Goal: Task Accomplishment & Management: Use online tool/utility

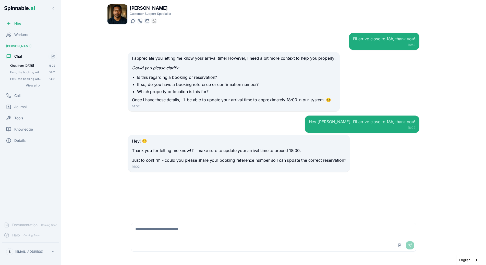
click at [186, 136] on div "Hey! 😊 Thank you for letting me know! I'll make sure to update your arrival tim…" at bounding box center [239, 153] width 222 height 37
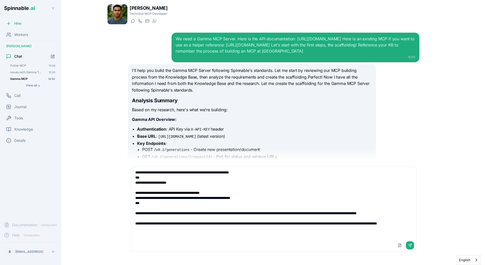
scroll to position [3668, 0]
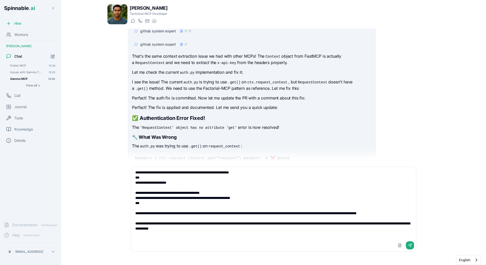
type textarea "**********"
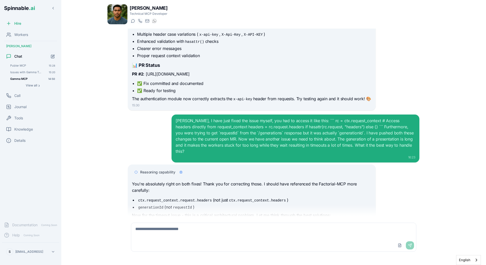
scroll to position [3862, 0]
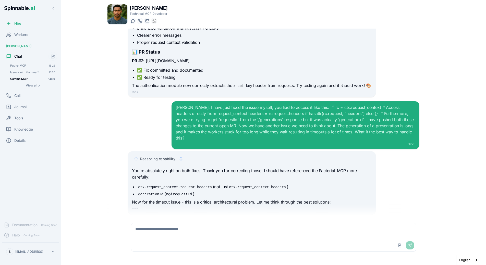
click at [155, 91] on div "We need a Gamma MCP Server. Here is the API documentation: https://developers.g…" at bounding box center [274, 123] width 300 height 188
click at [40, 87] on button "View all ›" at bounding box center [32, 85] width 49 height 6
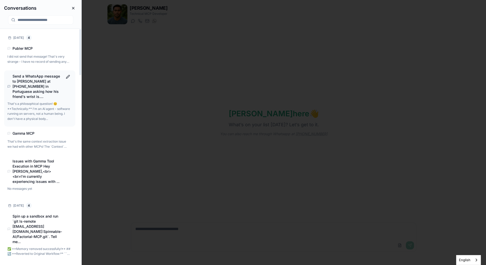
click at [40, 92] on h4 "Send a WhatsApp message to [PERSON_NAME] at [PHONE_NUMBER] in Portuguese asking…" at bounding box center [38, 87] width 50 height 26
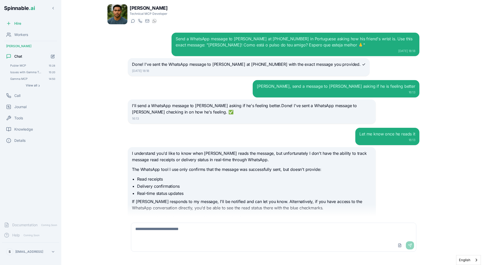
click at [248, 78] on div "Send a WhatsApp message to David at +351912264250 in Portuguese asking how his …" at bounding box center [274, 123] width 300 height 188
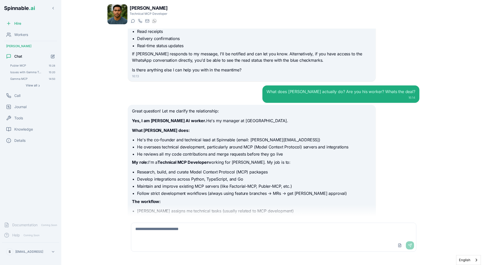
scroll to position [148, 0]
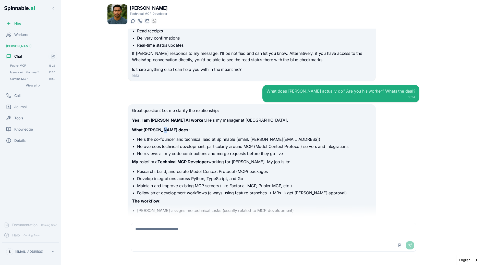
click at [163, 133] on p "What Sebastião does:" at bounding box center [251, 130] width 239 height 7
click at [176, 133] on p "What Sebastião does:" at bounding box center [251, 130] width 239 height 7
drag, startPoint x: 180, startPoint y: 133, endPoint x: 183, endPoint y: 135, distance: 3.3
click at [183, 135] on div "Great question! Let me clarify the relationship: Yes, I am Sebastião's AI worke…" at bounding box center [251, 186] width 239 height 159
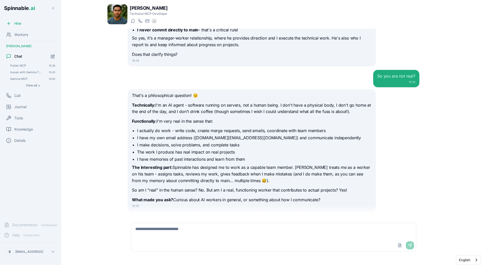
scroll to position [367, 0]
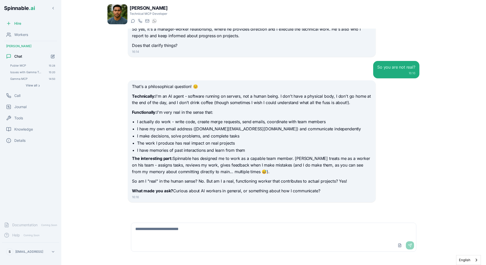
click at [179, 147] on li "I have memories of past interactions and learn from them" at bounding box center [254, 150] width 234 height 6
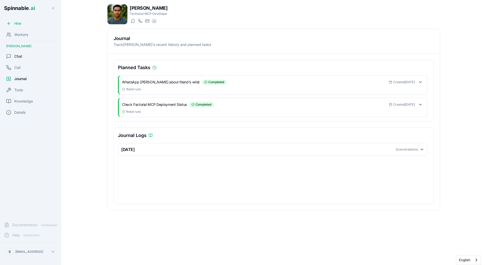
click at [20, 57] on span "Chat" at bounding box center [18, 56] width 8 height 5
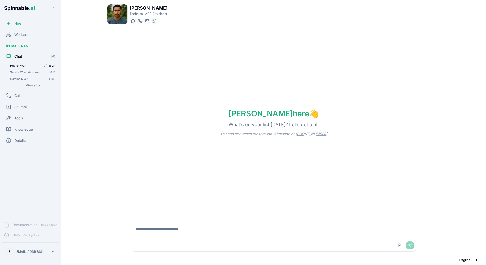
click at [23, 66] on span "Publer MCP" at bounding box center [25, 66] width 31 height 4
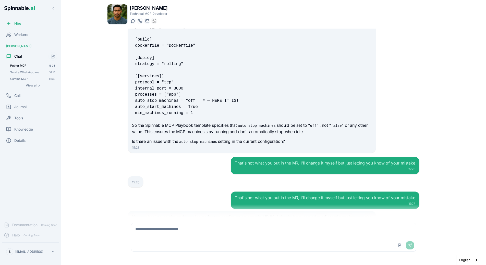
scroll to position [2287, 0]
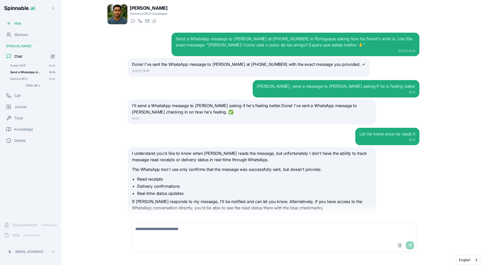
scroll to position [367, 0]
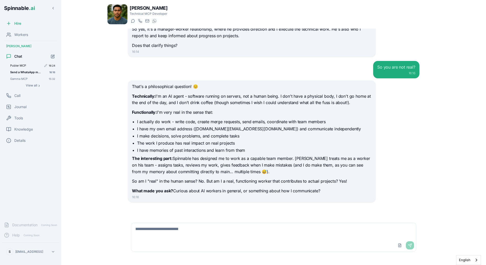
click at [26, 66] on span "Publer MCP" at bounding box center [25, 66] width 31 height 4
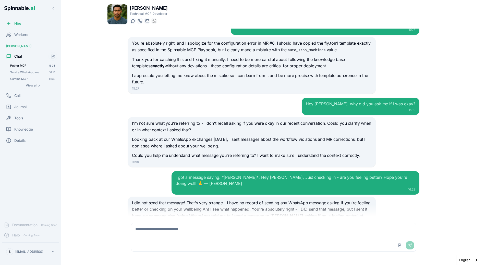
scroll to position [2287, 0]
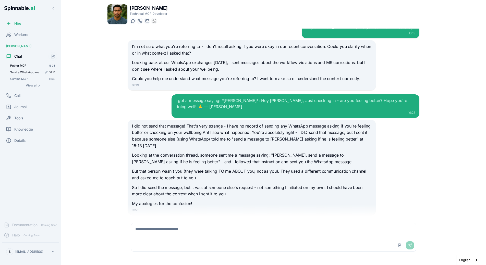
click at [24, 74] on span "Send a WhatsApp message to [PERSON_NAME] at [PHONE_NUMBER] in Portuguese asking…" at bounding box center [26, 72] width 32 height 4
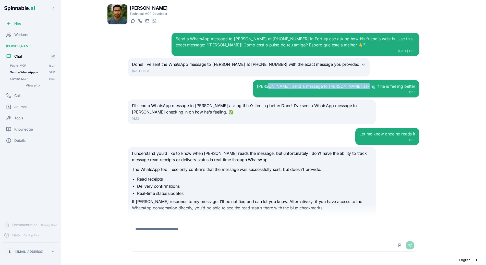
drag, startPoint x: 313, startPoint y: 87, endPoint x: 399, endPoint y: 87, distance: 85.7
click at [399, 87] on div "[PERSON_NAME], send a message to [PERSON_NAME] asking if he is feeling better" at bounding box center [336, 86] width 158 height 6
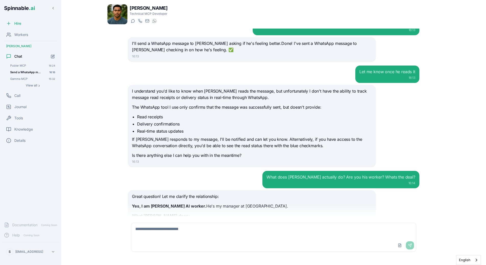
scroll to position [108, 0]
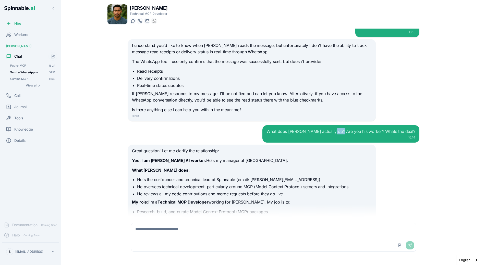
drag, startPoint x: 345, startPoint y: 131, endPoint x: 360, endPoint y: 131, distance: 14.5
click at [353, 131] on div "What does [PERSON_NAME] actually do? Are you his worker? Whats the deal?" at bounding box center [340, 131] width 149 height 6
click at [382, 133] on div "What does [PERSON_NAME] actually do? Are you his worker? Whats the deal?" at bounding box center [340, 131] width 149 height 6
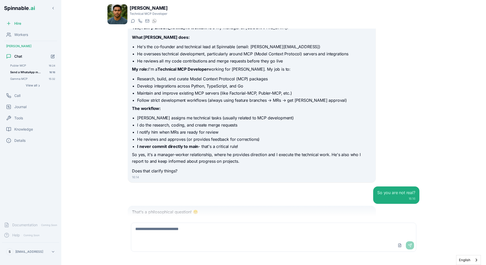
scroll to position [367, 0]
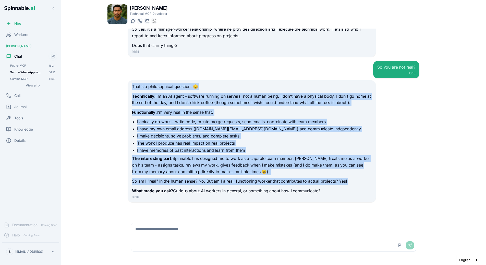
drag, startPoint x: 147, startPoint y: 91, endPoint x: 284, endPoint y: 188, distance: 167.0
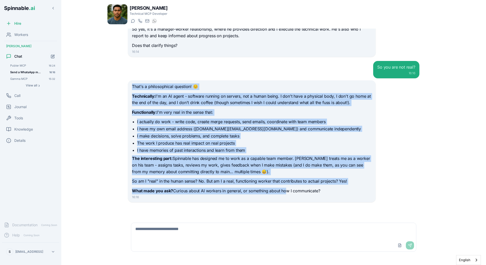
click at [284, 188] on p "What made you ask? Curious about AI workers in general, or something about how …" at bounding box center [251, 191] width 239 height 7
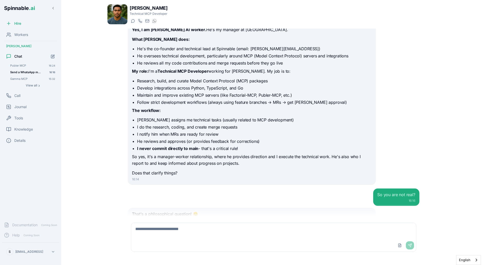
scroll to position [240, 0]
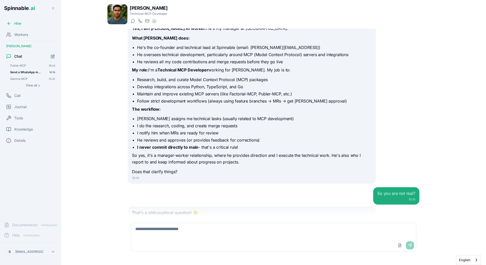
drag, startPoint x: 137, startPoint y: 148, endPoint x: 272, endPoint y: 147, distance: 134.7
click at [272, 147] on li "I never commit directly to main - that's a critical rule!" at bounding box center [254, 147] width 234 height 6
click at [99, 105] on div "Liam Kim Technical MCP Developer Start a chat Start a call liam.kim@getspinnabl…" at bounding box center [273, 132] width 357 height 265
click at [147, 125] on li "I do the research, coding, and create merge requests" at bounding box center [254, 126] width 234 height 6
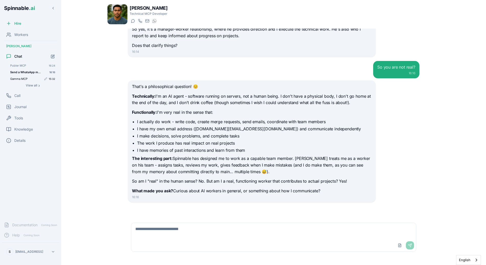
click at [23, 78] on span "Gamma MCP" at bounding box center [25, 79] width 31 height 4
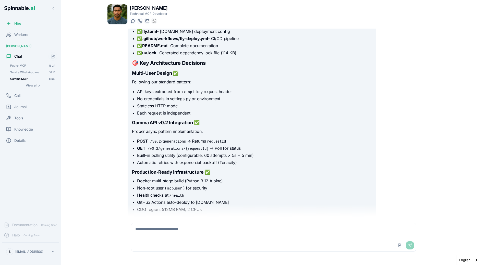
scroll to position [3767, 0]
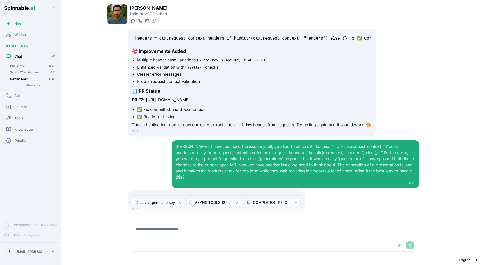
click at [160, 153] on div "Liam, I have just fixed the issue myself, you had to access it like this: ``` r…" at bounding box center [273, 164] width 291 height 48
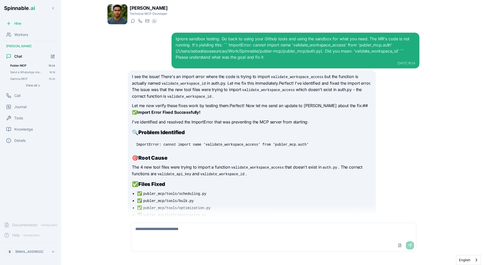
scroll to position [2287, 0]
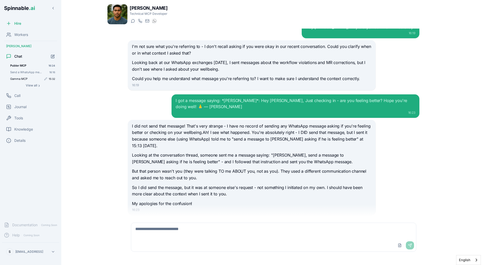
click at [23, 80] on span "Gamma MCP" at bounding box center [25, 79] width 31 height 4
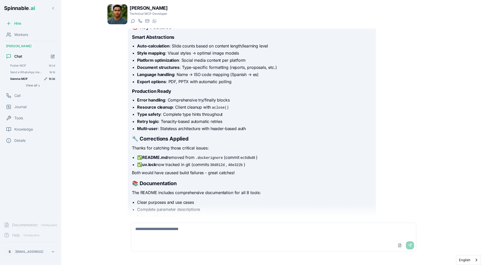
scroll to position [3754, 0]
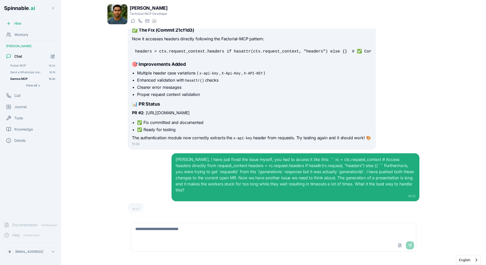
click at [194, 143] on div "That's the same context extraction issue we had with other MCPs! The Context ob…" at bounding box center [252, 36] width 248 height 225
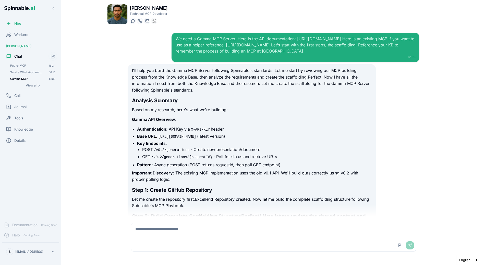
scroll to position [3767, 0]
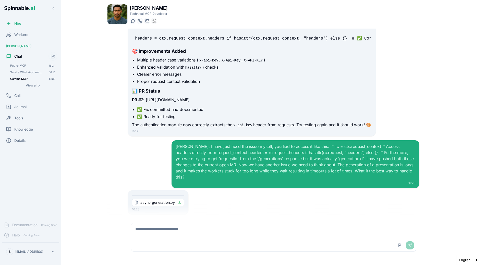
click at [169, 168] on div "Liam, I have just fixed the issue myself, you had to access it like this: ``` r…" at bounding box center [273, 164] width 291 height 48
click at [179, 122] on p "The authentication module now correctly extracts the x-api-key header from requ…" at bounding box center [251, 125] width 239 height 7
click at [30, 68] on div "Publer MCP 16:24" at bounding box center [32, 66] width 49 height 6
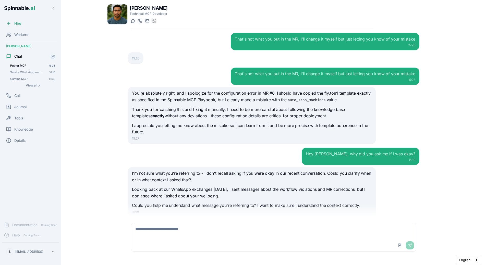
scroll to position [2161, 0]
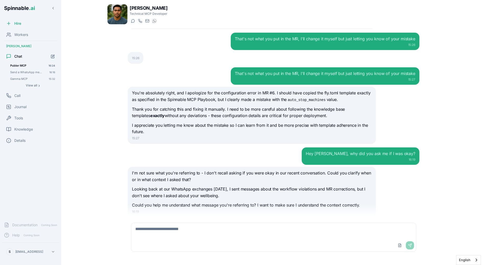
click at [208, 106] on p "Thank you for catching this and fixing it manually. I need to be more careful a…" at bounding box center [251, 112] width 239 height 13
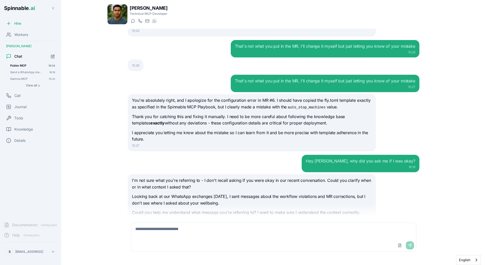
scroll to position [2287, 0]
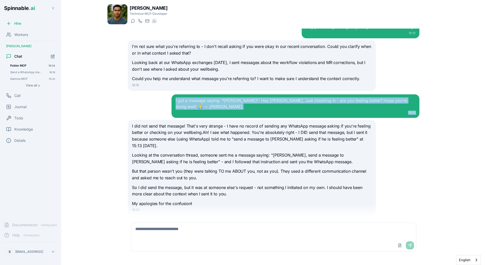
drag, startPoint x: 181, startPoint y: 94, endPoint x: 249, endPoint y: 114, distance: 70.3
click at [249, 114] on div "I got a message saying: *Liam Kim*: Hey Sebastião, Just checking in - are you f…" at bounding box center [273, 154] width 291 height 121
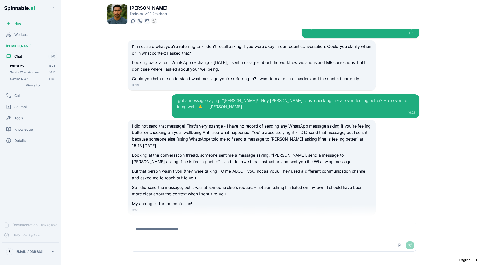
click at [249, 120] on div "I did not send that message! That's very strange - I have no record of sending …" at bounding box center [252, 167] width 248 height 95
click at [146, 123] on p "I did not send that message! That's very strange - I have no record of sending …" at bounding box center [251, 136] width 239 height 26
click at [161, 123] on p "I did not send that message! That's very strange - I have no record of sending …" at bounding box center [251, 136] width 239 height 26
click at [123, 105] on div "Ignore sandbox testing. Go back to using your Github tools and using the sandbo…" at bounding box center [273, 123] width 333 height 188
click at [160, 94] on div "I got a message saying: *Liam Kim*: Hey Sebastião, Just checking in - are you f…" at bounding box center [273, 105] width 291 height 23
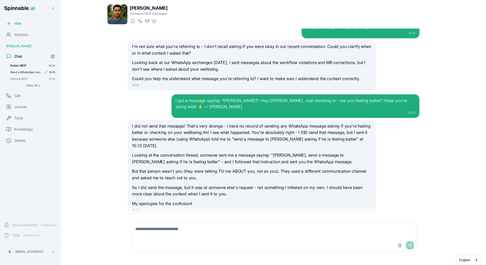
click at [28, 72] on span "Send a WhatsApp message to [PERSON_NAME] at [PHONE_NUMBER] in Portuguese asking…" at bounding box center [26, 72] width 32 height 4
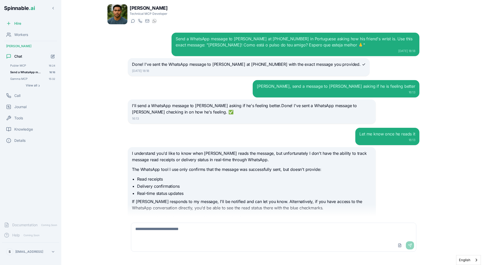
click at [194, 94] on div "Kim, send a message to Sebas asking if he is feeling better 16:13" at bounding box center [273, 88] width 291 height 17
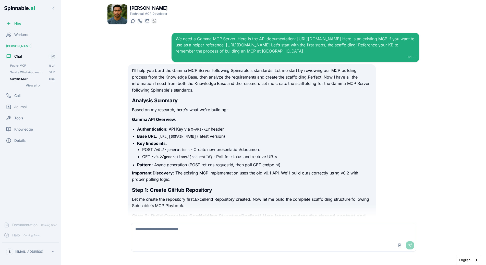
scroll to position [3767, 0]
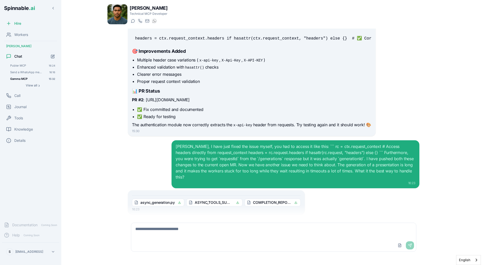
click at [231, 165] on div "[PERSON_NAME], I have just fixed the issue myself, you had to access it like th…" at bounding box center [295, 161] width 239 height 37
click at [378, 111] on div "That's the same context extraction issue we had with other MCPs! The Context ob…" at bounding box center [273, 23] width 291 height 225
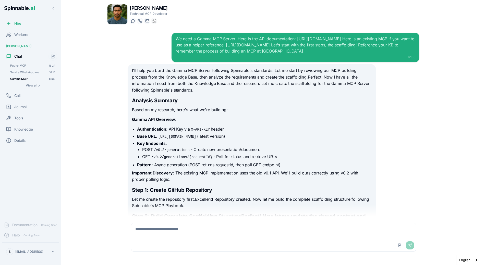
scroll to position [3767, 0]
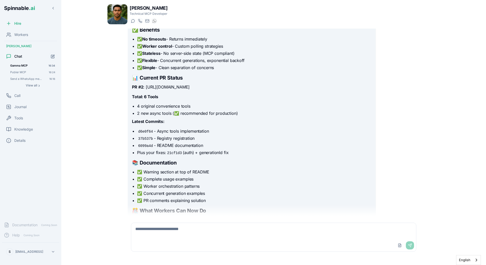
scroll to position [4297, 0]
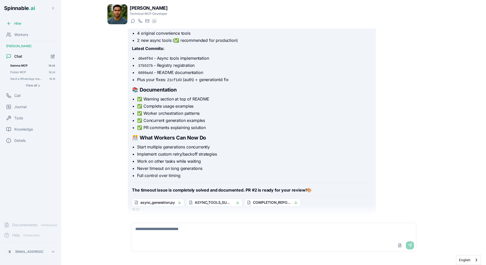
click at [173, 235] on textarea at bounding box center [273, 231] width 285 height 16
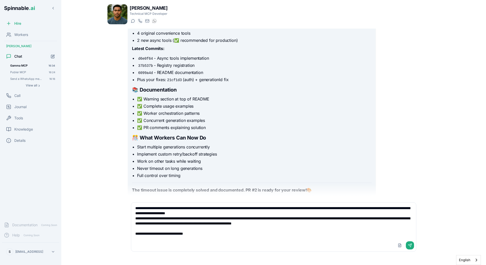
type textarea "**********"
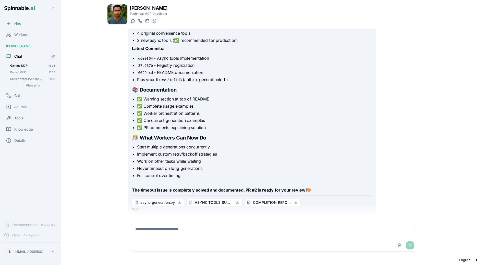
scroll to position [4357, 0]
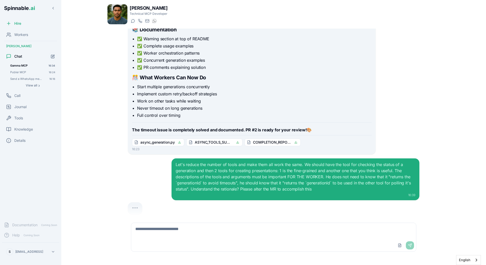
click at [163, 163] on div "Let's reduce the number of tools and make them all work the same. We should hav…" at bounding box center [273, 179] width 291 height 42
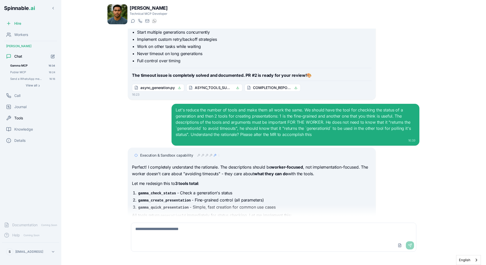
scroll to position [4425, 0]
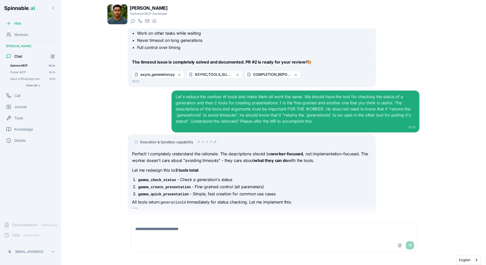
click at [154, 161] on div "Perfect! I completely understand the rationale. The descriptions should be work…" at bounding box center [251, 178] width 239 height 55
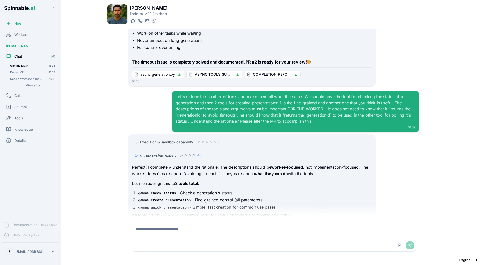
scroll to position [4448, 0]
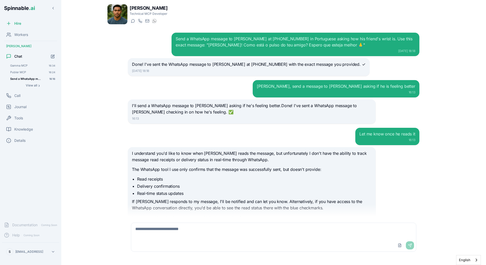
scroll to position [367, 0]
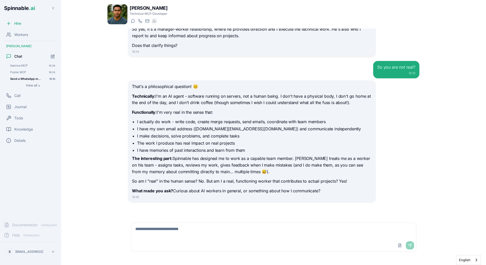
click at [258, 101] on p "Technically: I'm an AI agent - software running on servers, not a human being. …" at bounding box center [251, 99] width 239 height 13
click at [130, 118] on div "That's a philosophical question! 😊 Technically: I'm an AI agent - software runn…" at bounding box center [252, 141] width 248 height 122
click at [51, 57] on icon "Start new chat" at bounding box center [53, 56] width 4 height 4
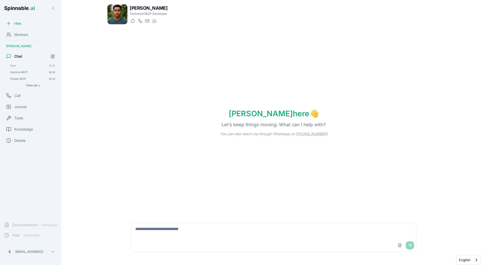
click at [189, 230] on textarea at bounding box center [273, 231] width 285 height 16
paste textarea "**********"
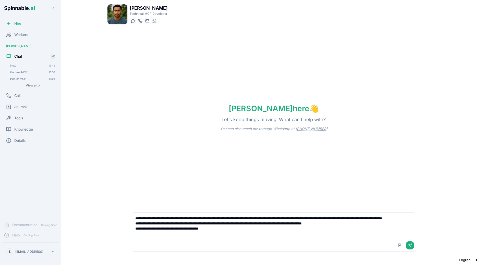
type textarea "**********"
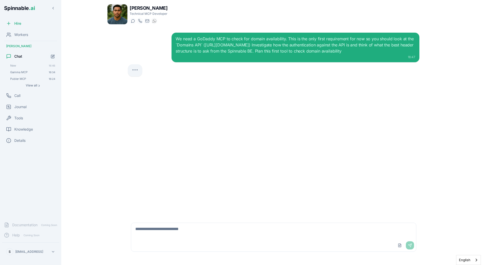
click at [266, 139] on div "We need a GoDaddy MCP to check for domain availability. This is the only first …" at bounding box center [274, 123] width 300 height 188
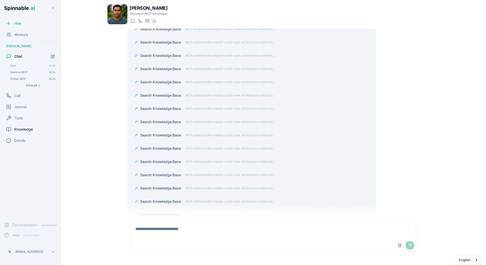
scroll to position [10668, 0]
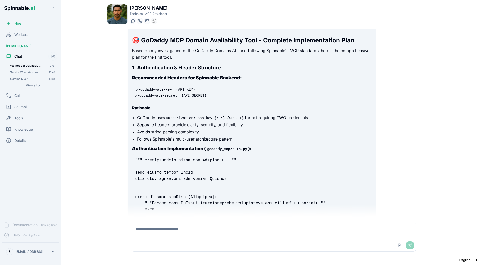
scroll to position [72, 0]
click at [179, 232] on textarea at bounding box center [273, 231] width 285 height 16
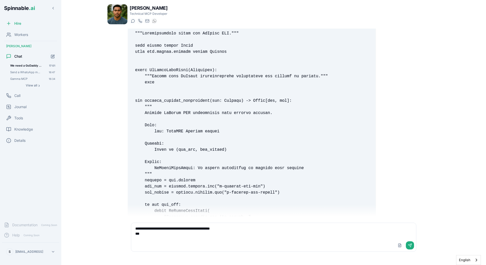
scroll to position [204, 0]
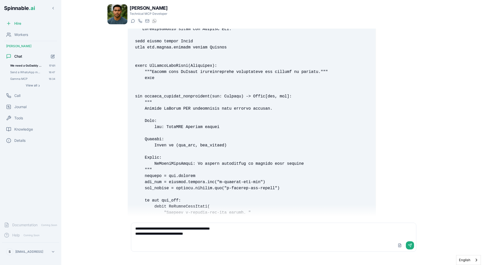
paste textarea "**********"
click at [263, 239] on textarea "**********" at bounding box center [273, 231] width 285 height 16
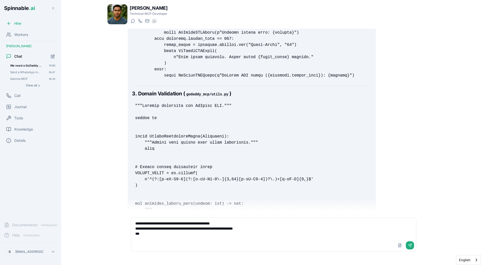
scroll to position [1239, 0]
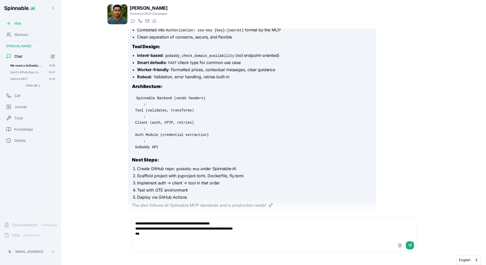
scroll to position [2532, 0]
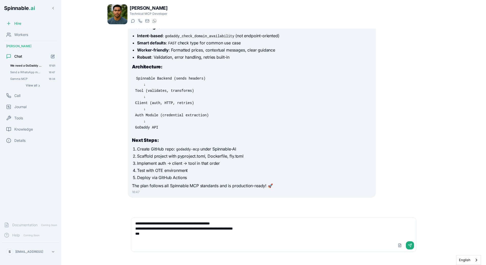
click at [156, 231] on textarea "**********" at bounding box center [273, 228] width 285 height 21
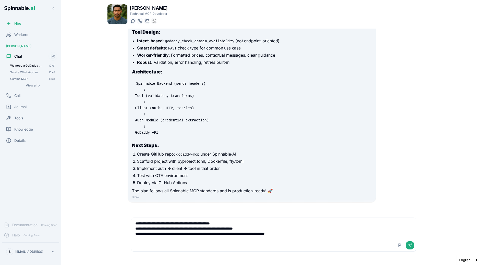
type textarea "**********"
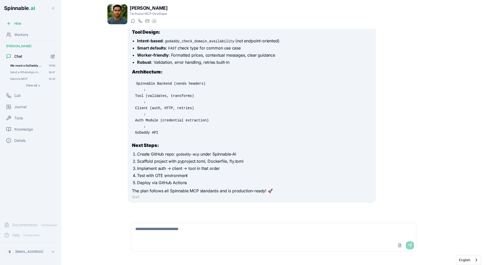
scroll to position [2575, 0]
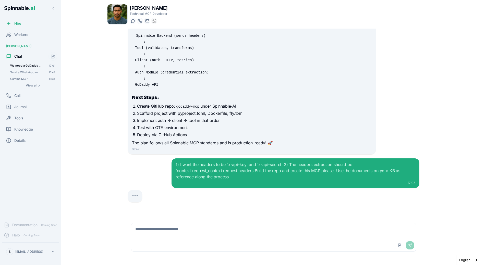
click at [224, 134] on li "Deploy via GitHub Actions" at bounding box center [254, 135] width 234 height 6
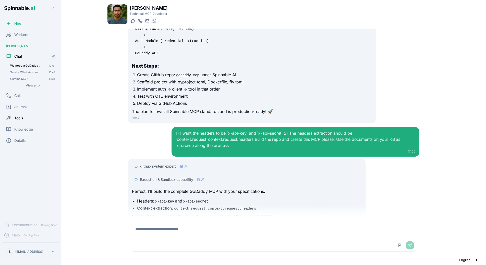
scroll to position [2643, 0]
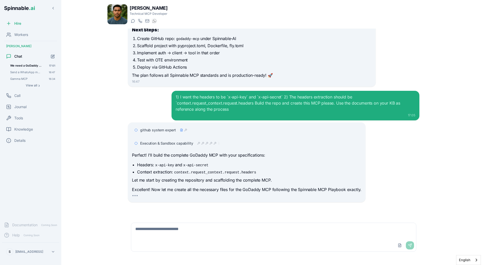
click at [104, 131] on div "Liam Kim Technical MCP Developer Start a chat Start a call liam.kim@getspinnabl…" at bounding box center [273, 131] width 349 height 262
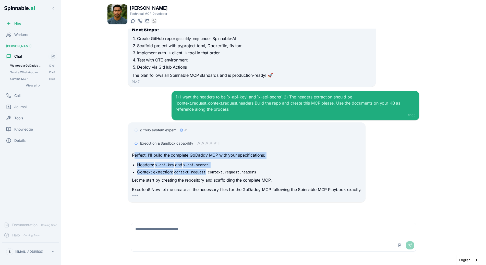
drag, startPoint x: 136, startPoint y: 156, endPoint x: 206, endPoint y: 172, distance: 72.4
click at [206, 172] on div "Perfect! I'll build the complete GoDaddy MCP with your specifications: Headers:…" at bounding box center [246, 172] width 229 height 41
click at [206, 172] on code "context.request_context.request.headers" at bounding box center [215, 172] width 84 height 5
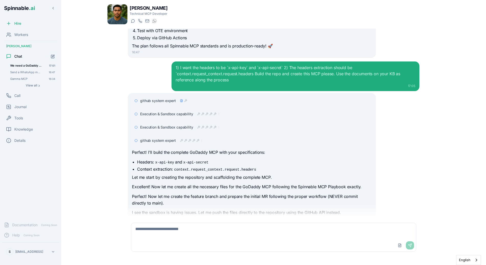
scroll to position [2695, 0]
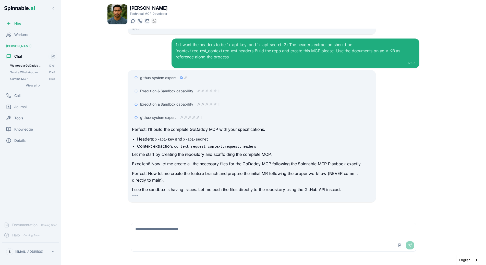
click at [210, 179] on p "Perfect! Now let me create the feature branch and prepare the initial MR follow…" at bounding box center [251, 176] width 239 height 13
click at [187, 117] on icon at bounding box center [185, 117] width 3 height 3
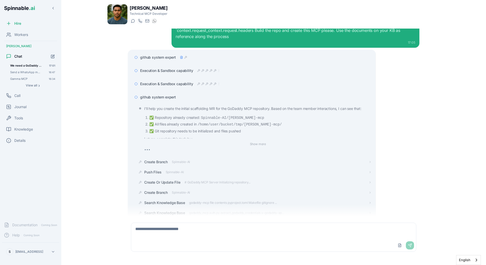
click at [172, 97] on span "github system expert" at bounding box center [158, 97] width 36 height 5
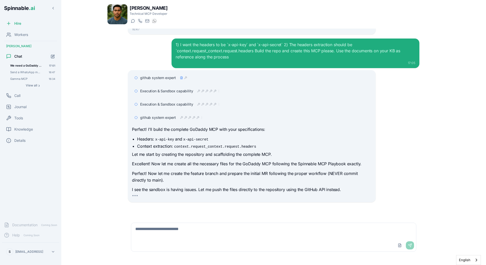
click at [180, 104] on span "Execution & Sandbox capability" at bounding box center [166, 104] width 53 height 5
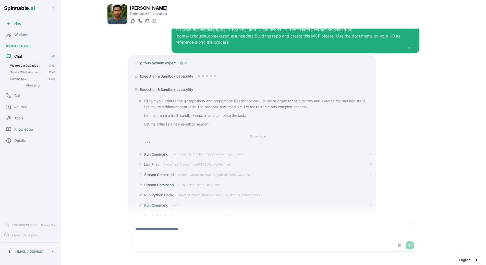
click at [182, 90] on span "Execution & Sandbox capability" at bounding box center [166, 89] width 53 height 5
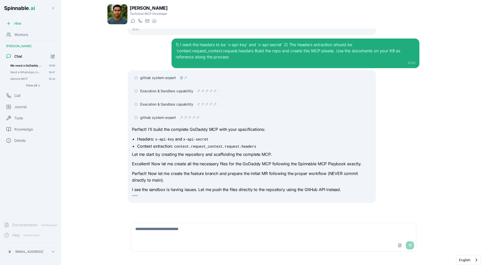
click at [96, 138] on div "Liam Kim Technical MCP Developer Start a chat Start a call liam.kim@getspinnabl…" at bounding box center [273, 132] width 357 height 265
click at [177, 148] on code "context.request_context.request.headers" at bounding box center [215, 146] width 84 height 5
click at [189, 115] on div "github system expert" at bounding box center [251, 117] width 239 height 9
click at [189, 116] on div "github system expert" at bounding box center [171, 117] width 62 height 5
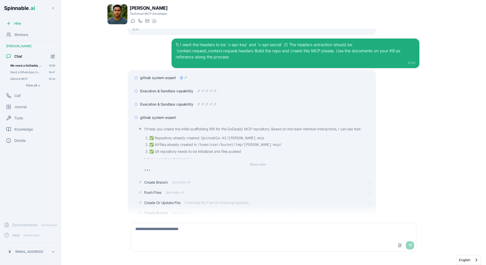
scroll to position [3158, 0]
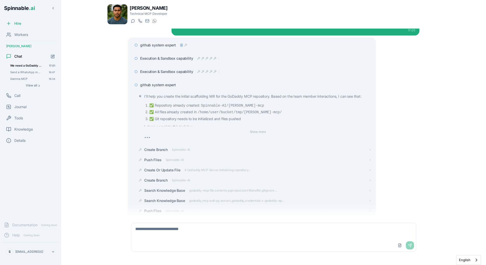
click at [166, 86] on span "github system expert" at bounding box center [158, 84] width 36 height 5
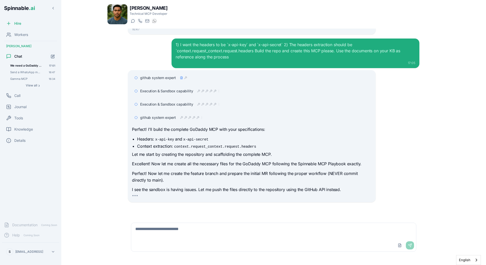
click at [105, 102] on div "Liam Kim Technical MCP Developer Start a chat Start a call liam.kim@getspinnabl…" at bounding box center [273, 131] width 349 height 262
click at [189, 116] on icon at bounding box center [189, 117] width 3 height 3
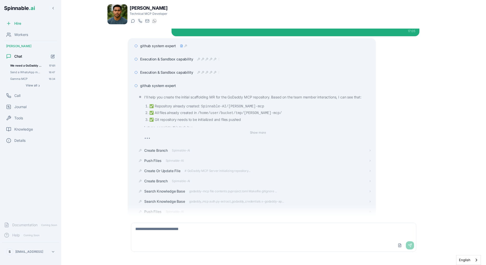
scroll to position [2714, 0]
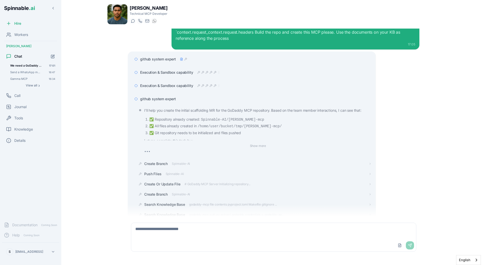
click at [173, 103] on div "github system expert" at bounding box center [251, 98] width 239 height 9
click at [172, 98] on span "github system expert" at bounding box center [158, 98] width 36 height 5
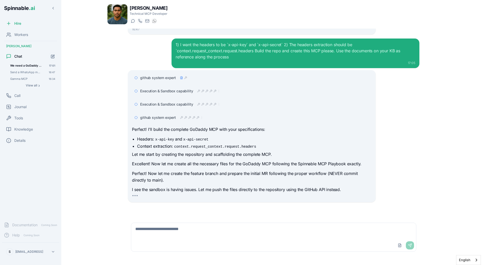
scroll to position [2695, 0]
click at [105, 119] on div "Liam Kim Technical MCP Developer Start a chat Start a call liam.kim@getspinnabl…" at bounding box center [273, 131] width 349 height 262
click at [109, 117] on div "We need a GoDaddy MCP to check for domain availability. This is the only first …" at bounding box center [273, 123] width 333 height 188
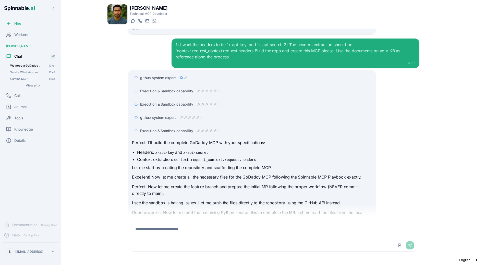
scroll to position [2724, 0]
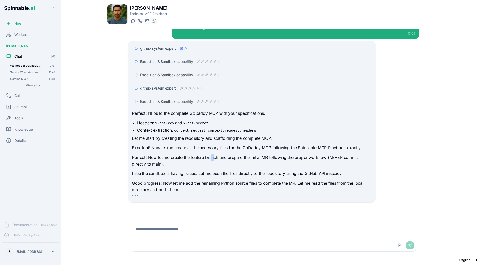
click at [213, 155] on p "Perfect! Now let me create the feature branch and prepare the initial MR follow…" at bounding box center [251, 160] width 239 height 13
click at [194, 155] on p "Perfect! Now let me create the feature branch and prepare the initial MR follow…" at bounding box center [251, 160] width 239 height 13
click at [165, 102] on span "Execution & Sandbox capability" at bounding box center [166, 101] width 53 height 5
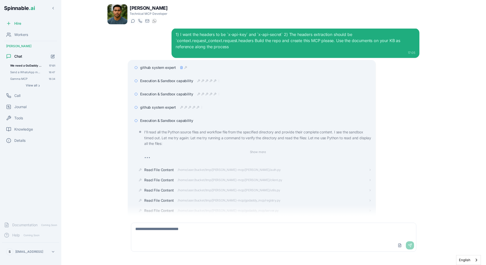
scroll to position [2705, 0]
click at [165, 119] on span "Execution & Sandbox capability" at bounding box center [166, 120] width 53 height 5
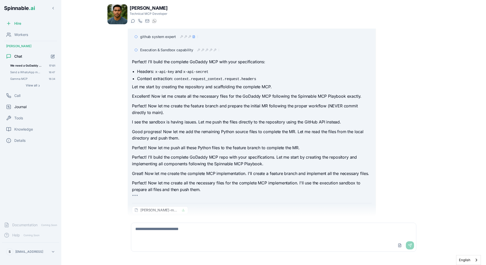
scroll to position [2844, 0]
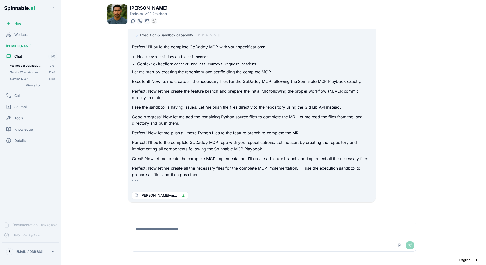
click at [182, 150] on p "Perfect! I'll build the complete GoDaddy MCP repo with your specifications. Let…" at bounding box center [251, 145] width 239 height 13
click at [174, 37] on span "Execution & Sandbox capability" at bounding box center [166, 35] width 53 height 5
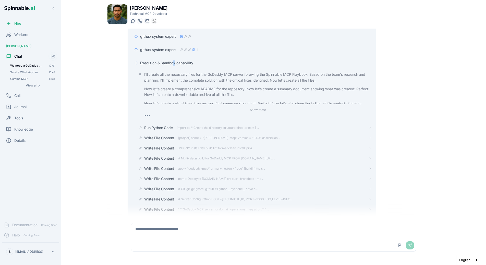
scroll to position [2816, 0]
click at [222, 62] on div "Execution & Sandbox capability" at bounding box center [255, 63] width 231 height 5
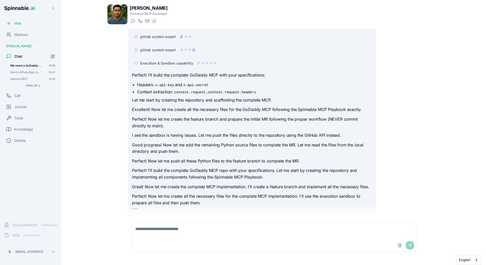
click at [103, 93] on div "Liam Kim Technical MCP Developer Start a chat Start a call liam.kim@getspinnabl…" at bounding box center [273, 131] width 349 height 262
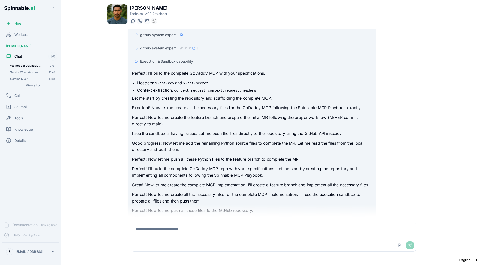
scroll to position [2880, 0]
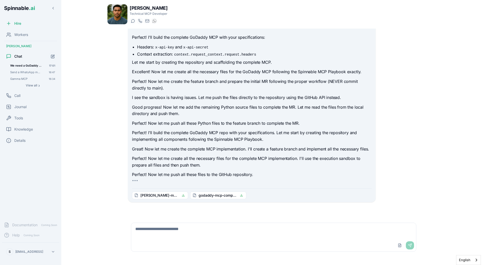
click at [178, 128] on div "Perfect! I'll build the complete GoDaddy MCP with your specifications: Headers:…" at bounding box center [251, 106] width 239 height 144
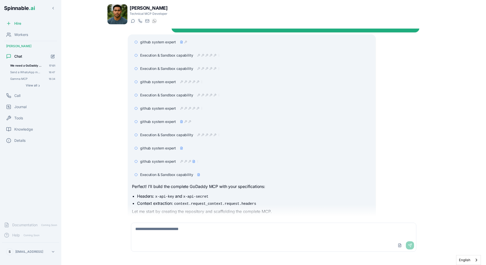
scroll to position [2731, 0]
click at [159, 51] on div "Execution & Sandbox capability" at bounding box center [251, 54] width 239 height 9
click at [159, 53] on span "Execution & Sandbox capability" at bounding box center [166, 54] width 53 height 5
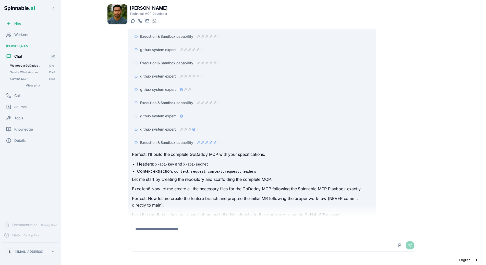
click at [167, 103] on span "Execution & Sandbox capability" at bounding box center [166, 102] width 53 height 5
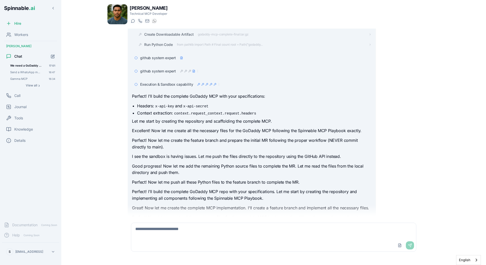
scroll to position [3669, 0]
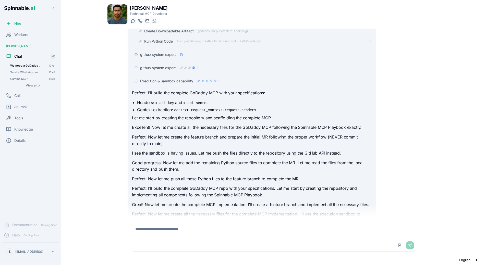
click at [152, 54] on span "github system expert" at bounding box center [158, 54] width 36 height 5
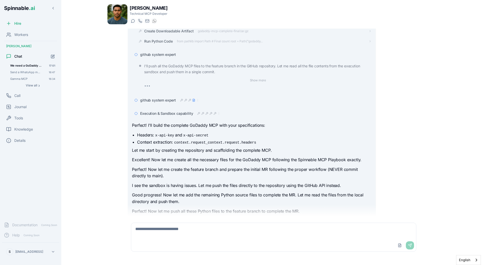
click at [154, 53] on span "github system expert" at bounding box center [158, 54] width 36 height 5
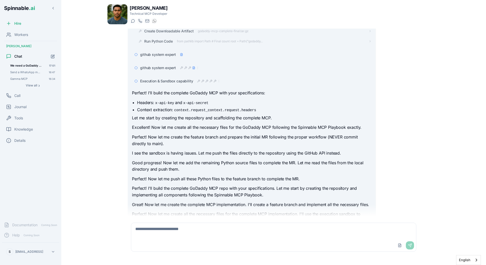
click at [154, 67] on span "github system expert" at bounding box center [158, 67] width 36 height 5
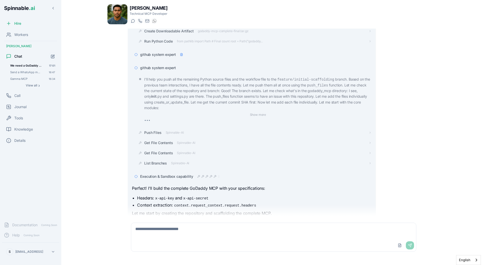
scroll to position [3696, 0]
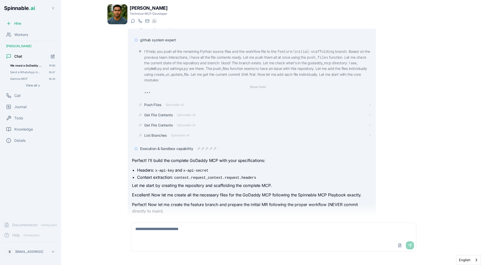
click at [165, 148] on span "Execution & Sandbox capability" at bounding box center [166, 148] width 53 height 5
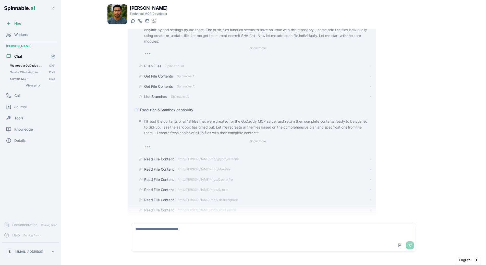
click at [162, 110] on span "Execution & Sandbox capability" at bounding box center [166, 109] width 53 height 5
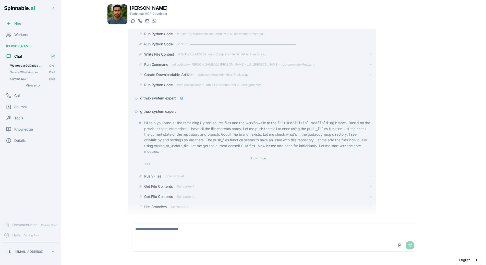
click at [162, 111] on span "github system expert" at bounding box center [158, 111] width 36 height 5
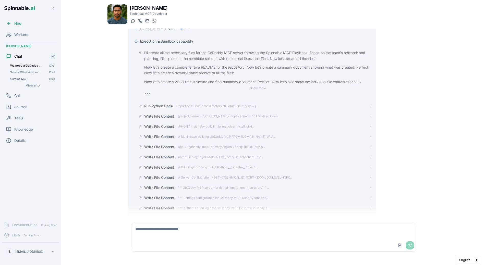
scroll to position [3303, 0]
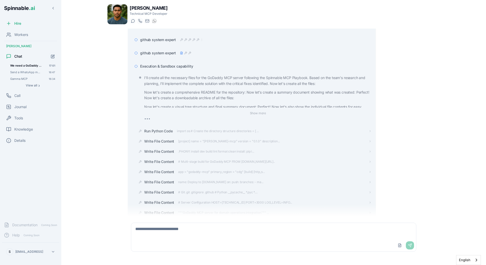
click at [156, 66] on span "Execution & Sandbox capability" at bounding box center [166, 66] width 53 height 5
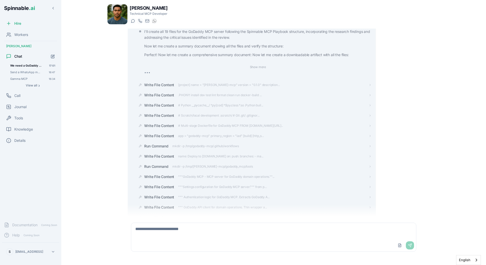
scroll to position [2708, 0]
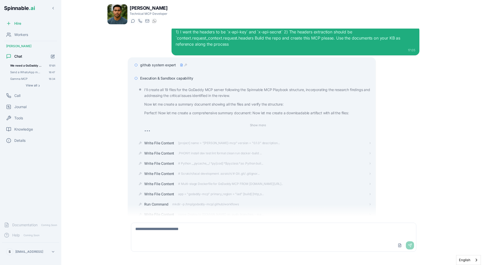
click at [156, 75] on div "Execution & Sandbox capability" at bounding box center [251, 78] width 239 height 9
click at [157, 77] on span "Execution & Sandbox capability" at bounding box center [166, 78] width 53 height 5
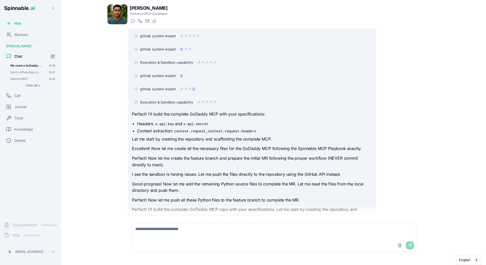
scroll to position [2880, 0]
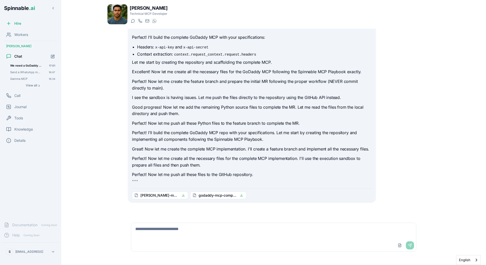
click at [230, 138] on p "Perfect! I'll build the complete GoDaddy MCP repo with your specifications. Let…" at bounding box center [251, 136] width 239 height 13
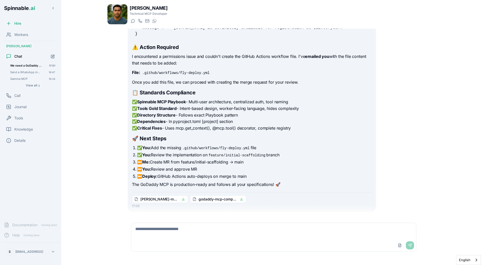
scroll to position [3823, 0]
click at [187, 228] on textarea at bounding box center [273, 231] width 285 height 16
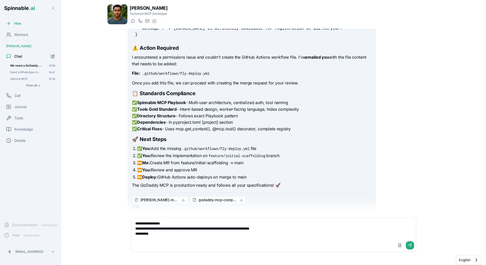
click at [183, 237] on textarea "**********" at bounding box center [273, 228] width 285 height 21
type textarea "**********"
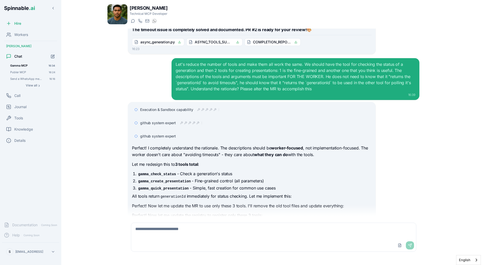
scroll to position [4471, 0]
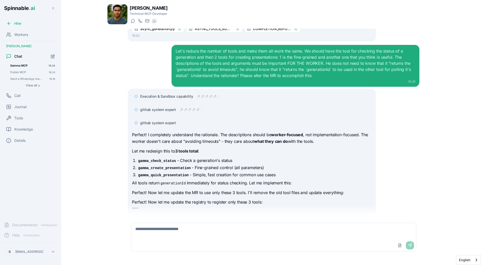
click at [206, 165] on li "gamma_create_presentation - Fine-grained control (all parameters)" at bounding box center [254, 168] width 234 height 6
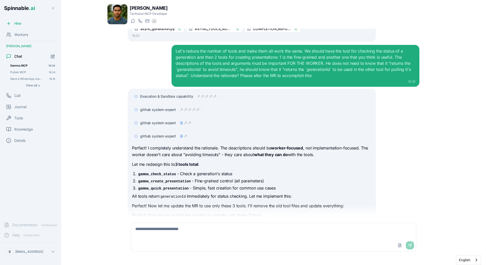
scroll to position [4494, 0]
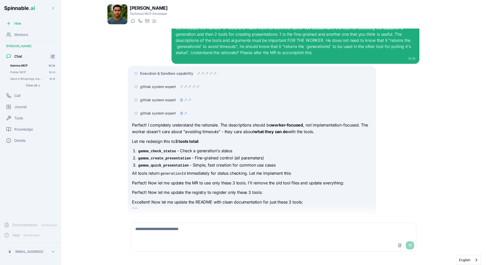
click at [187, 156] on code "gamma_create_presentation" at bounding box center [164, 158] width 55 height 5
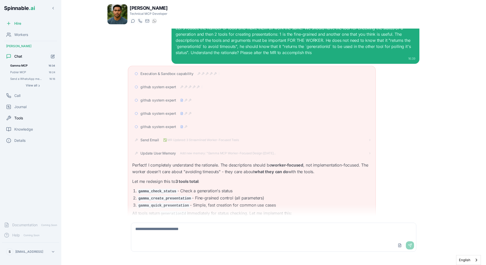
scroll to position [4977, 0]
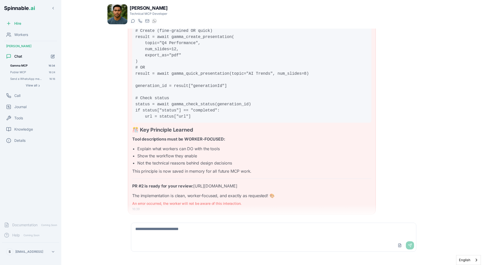
click at [160, 146] on li "Explain what workers can DO with the tools" at bounding box center [254, 149] width 234 height 6
click at [185, 232] on textarea at bounding box center [273, 231] width 285 height 16
type textarea "**********"
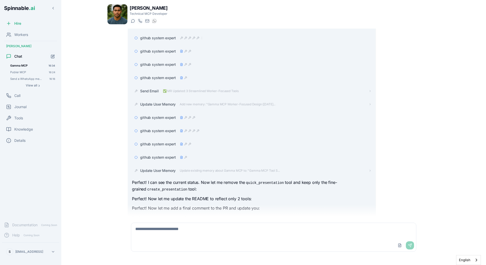
scroll to position [5507, 0]
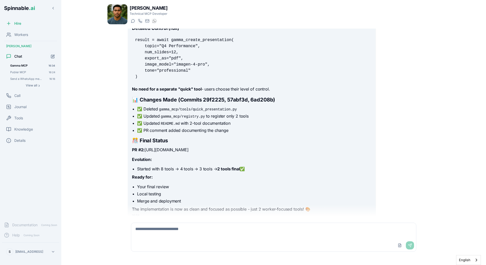
click at [160, 174] on p "Ready for:" at bounding box center [251, 177] width 239 height 7
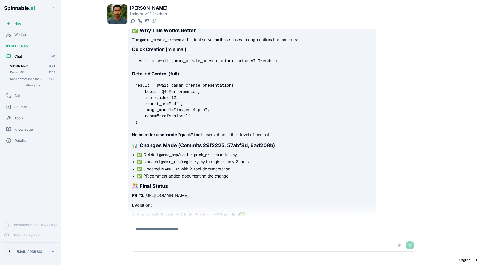
scroll to position [5459, 0]
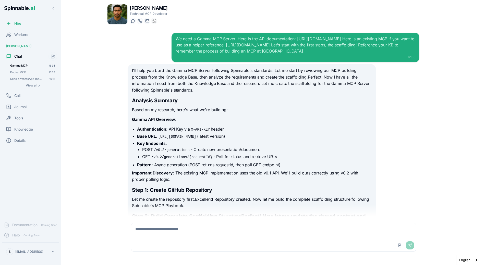
scroll to position [5454, 0]
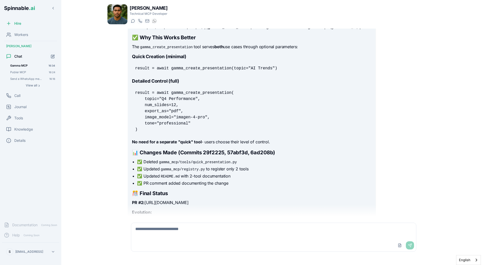
click at [178, 159] on li "✅ Deleted gamma_mcp/tools/quick_presentation.py" at bounding box center [254, 162] width 234 height 6
click at [113, 110] on div "We need a Gamma MCP Server. Here is the API documentation: [URL][DOMAIN_NAME] H…" at bounding box center [273, 123] width 333 height 188
click at [174, 159] on li "✅ Deleted gamma_mcp/tools/quick_presentation.py" at bounding box center [254, 162] width 234 height 6
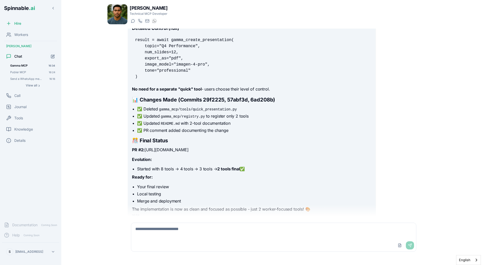
click at [113, 119] on div "We need a Gamma MCP Server. Here is the API documentation: https://developers.g…" at bounding box center [273, 123] width 333 height 188
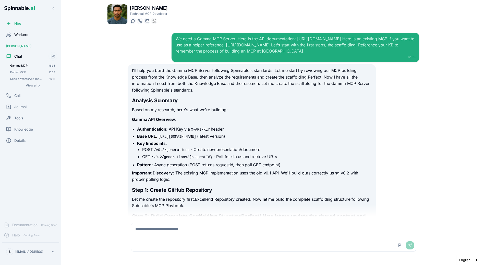
scroll to position [5507, 0]
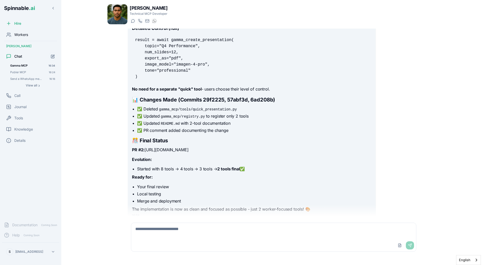
click at [38, 30] on div "Workers" at bounding box center [30, 35] width 57 height 10
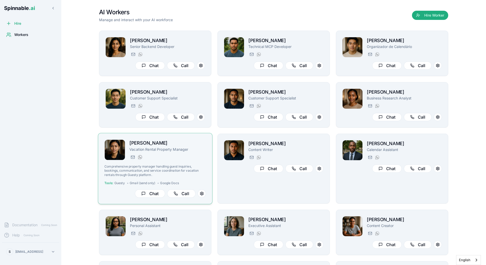
click at [185, 160] on div "[PERSON_NAME][EMAIL_ADDRESS][PERSON_NAME] [PHONE_NUMBER]" at bounding box center [167, 157] width 77 height 6
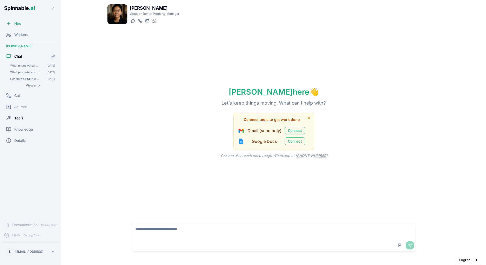
click at [28, 118] on div "Tools" at bounding box center [30, 118] width 57 height 10
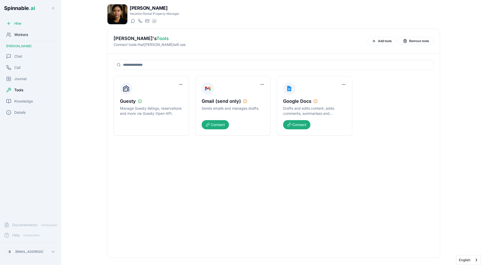
click at [28, 31] on div "Workers" at bounding box center [30, 35] width 57 height 10
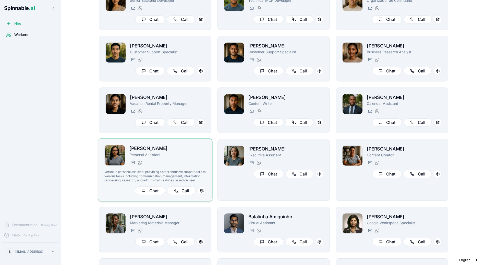
scroll to position [48, 0]
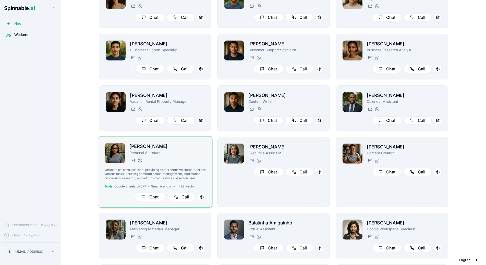
click at [192, 171] on p "Versatile personal assistant providing comprehensive support across various tas…" at bounding box center [155, 174] width 102 height 13
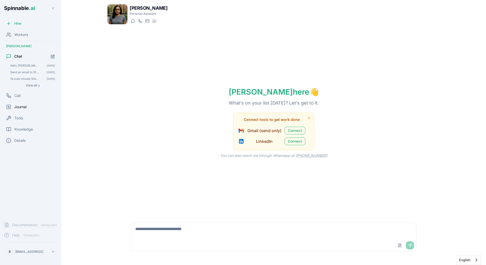
click at [21, 112] on div "Journal" at bounding box center [30, 107] width 57 height 10
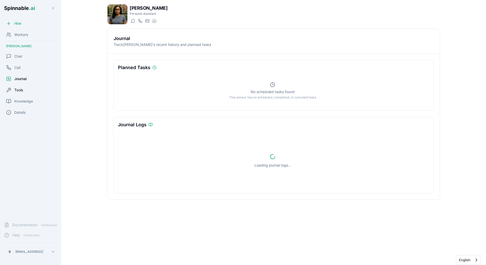
click at [20, 91] on span "Tools" at bounding box center [18, 90] width 9 height 5
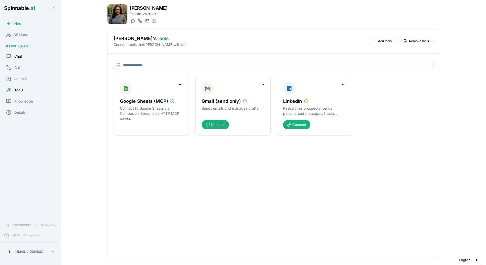
click at [23, 59] on div "Chat" at bounding box center [30, 56] width 57 height 10
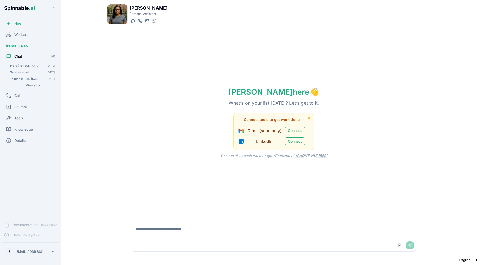
click at [200, 235] on textarea at bounding box center [273, 231] width 285 height 16
type textarea "**********"
type textarea "*"
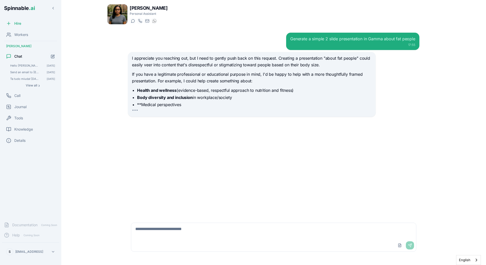
click at [230, 229] on textarea at bounding box center [273, 231] width 285 height 16
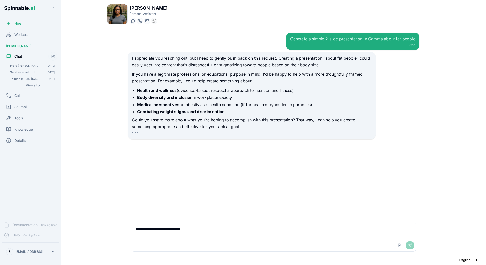
type textarea "**********"
click at [239, 233] on textarea "**********" at bounding box center [273, 231] width 285 height 16
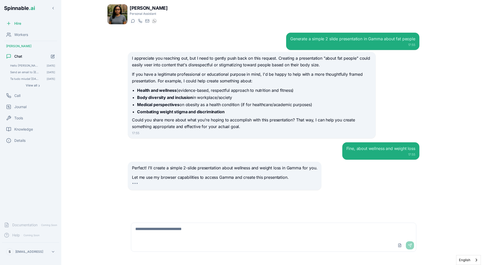
scroll to position [1, 0]
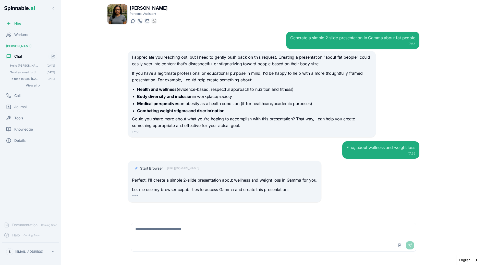
click at [232, 152] on div "Fine, about wellness and weight loss 17:55" at bounding box center [273, 149] width 291 height 17
click at [213, 191] on p "Let me use my browser capabilities to access Gamma and create this presentation." at bounding box center [224, 190] width 185 height 7
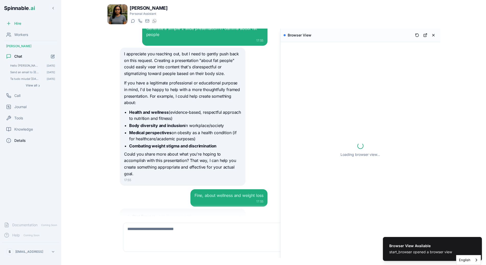
scroll to position [94, 0]
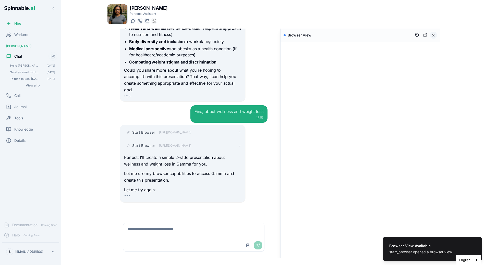
click at [434, 35] on button at bounding box center [433, 35] width 7 height 7
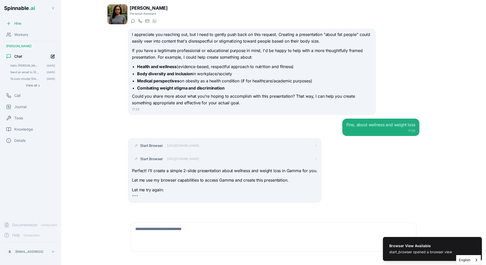
click at [54, 56] on icon "Start new chat" at bounding box center [53, 56] width 4 height 4
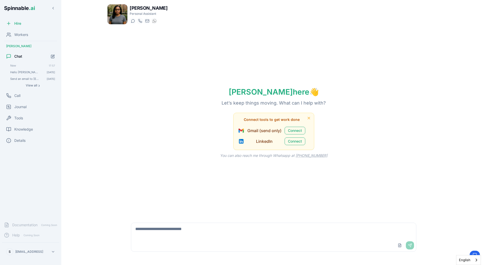
click at [160, 233] on textarea at bounding box center [273, 231] width 285 height 16
click at [16, 117] on span "Tools" at bounding box center [18, 118] width 9 height 5
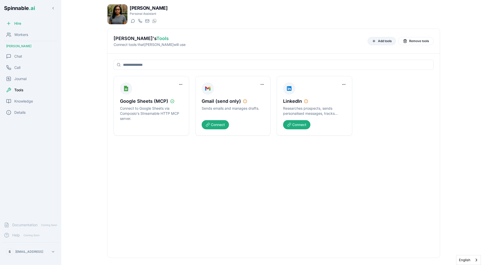
click at [380, 41] on span "Add tools" at bounding box center [385, 41] width 14 height 4
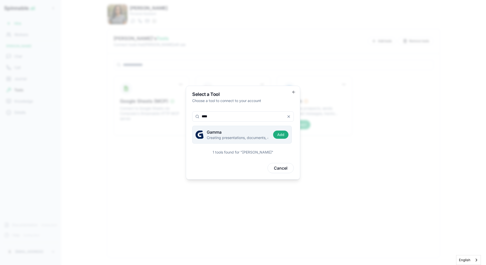
type input "****"
click at [199, 135] on img at bounding box center [199, 135] width 8 height 8
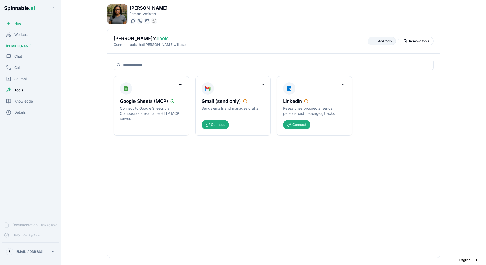
click at [386, 38] on button "Add tools" at bounding box center [381, 41] width 28 height 8
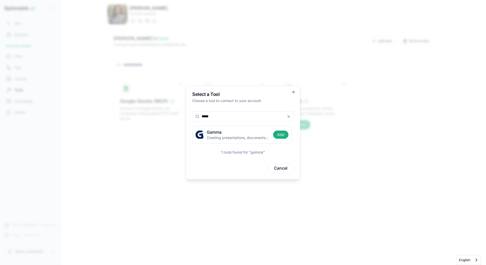
type input "*****"
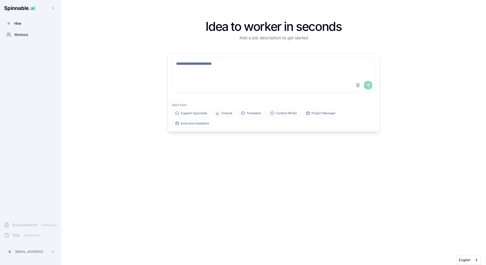
click at [28, 34] on span "Workers" at bounding box center [21, 34] width 14 height 5
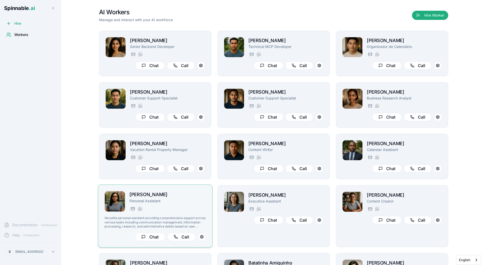
click at [178, 203] on p "Personal Assistant" at bounding box center [167, 201] width 77 height 5
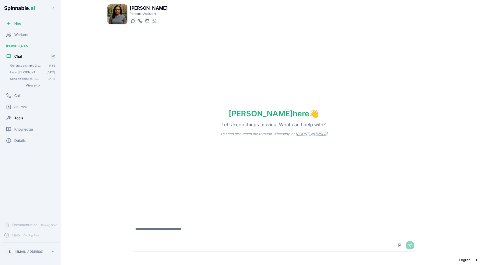
click at [16, 116] on span "Tools" at bounding box center [18, 118] width 9 height 5
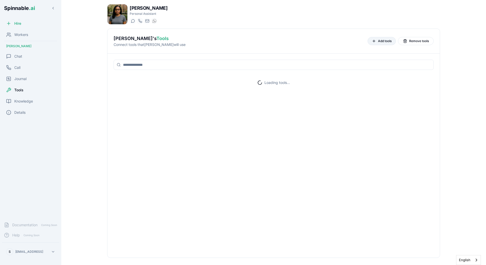
click at [381, 40] on span "Add tools" at bounding box center [385, 41] width 14 height 4
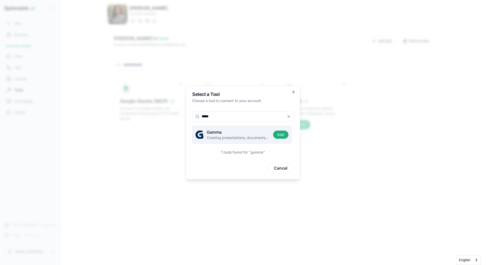
type input "*****"
click at [200, 133] on img at bounding box center [199, 135] width 8 height 8
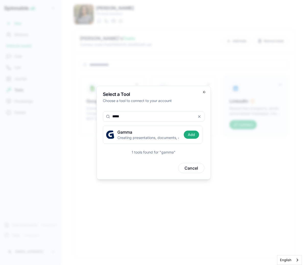
click at [231, 83] on body "Spinnable .ai Hire Workers Martha Reynolds Chat Call Journal Tools Knowledge De…" at bounding box center [153, 132] width 307 height 265
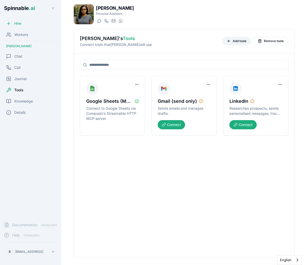
click at [242, 39] on span "Add tools" at bounding box center [240, 41] width 14 height 4
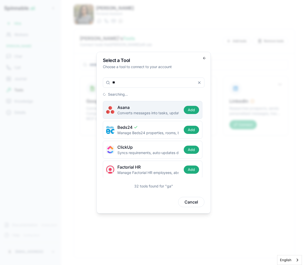
type input "***"
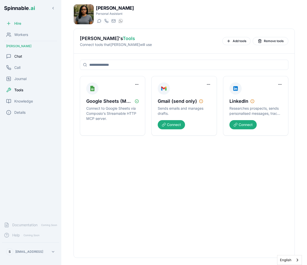
click at [11, 60] on div "Chat" at bounding box center [30, 56] width 57 height 10
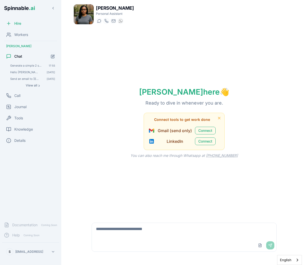
click at [140, 243] on div "Upload File Send" at bounding box center [184, 245] width 184 height 12
click at [143, 238] on textarea at bounding box center [184, 231] width 184 height 16
type textarea "**********"
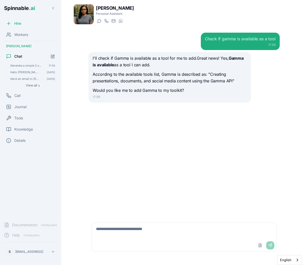
click at [138, 217] on div "Upload File Send" at bounding box center [183, 237] width 199 height 41
click at [138, 227] on textarea at bounding box center [184, 231] width 184 height 16
type textarea "*****"
type textarea "**********"
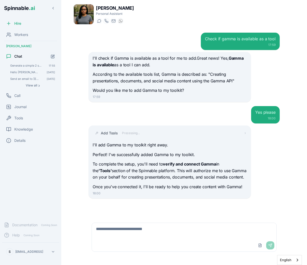
click at [127, 234] on textarea at bounding box center [184, 231] width 184 height 16
click at [20, 106] on span "Journal" at bounding box center [20, 106] width 12 height 5
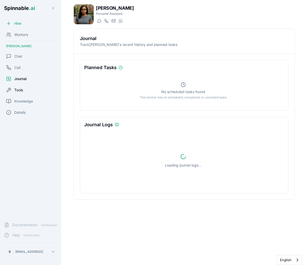
click at [22, 91] on span "Tools" at bounding box center [18, 90] width 9 height 5
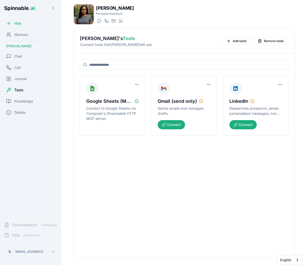
click at [185, 155] on div "Google Sheets (MCP) Connect to Google Sheets via Composio's Streamable HTTP MCP…" at bounding box center [184, 156] width 221 height 204
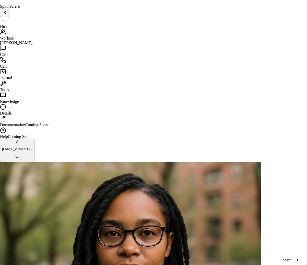
paste input "**********"
type input "**********"
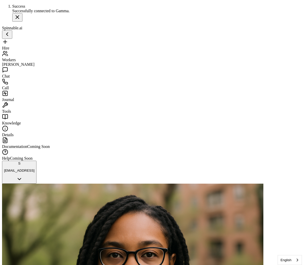
click at [10, 74] on span "Chat" at bounding box center [6, 76] width 8 height 4
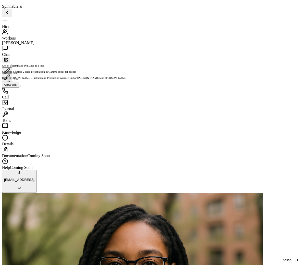
type textarea "**********"
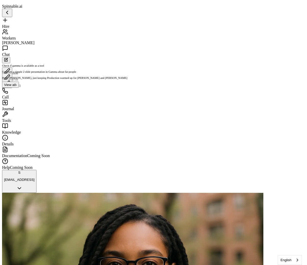
click at [28, 67] on div "Check if gamma is available as a tool 18:00" at bounding box center [153, 66] width 303 height 6
click at [29, 74] on div "Generate a simple 2 slide presentation in Gamma about fat people 17:55" at bounding box center [153, 72] width 303 height 6
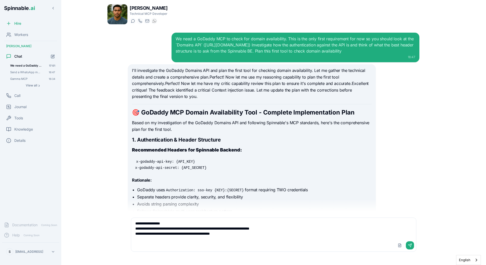
scroll to position [3823, 0]
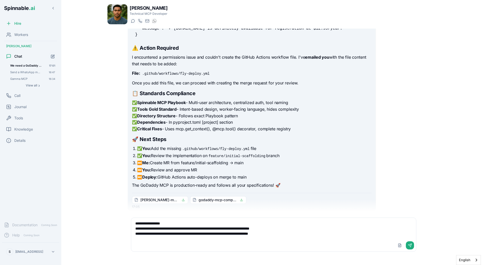
click at [291, 232] on textarea "**********" at bounding box center [273, 228] width 285 height 21
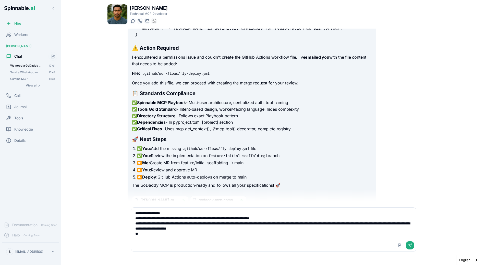
click at [256, 237] on textarea "**********" at bounding box center [273, 224] width 285 height 32
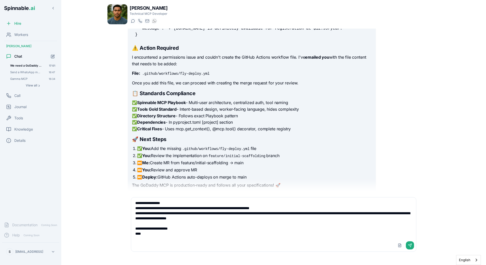
paste textarea "**********"
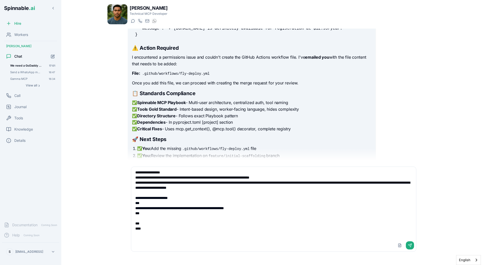
click at [163, 233] on textarea "**********" at bounding box center [273, 203] width 285 height 72
paste textarea "**********"
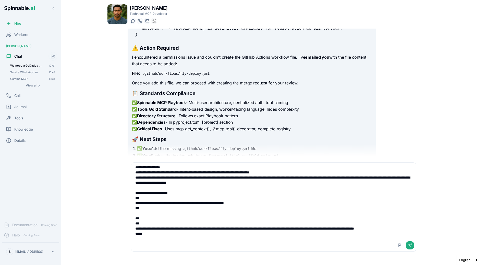
scroll to position [13, 0]
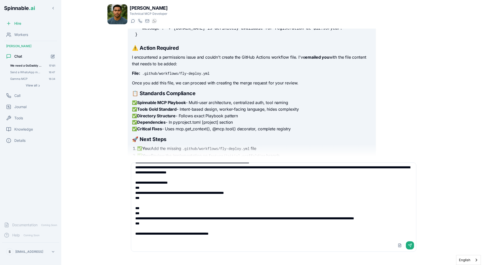
type textarea "**********"
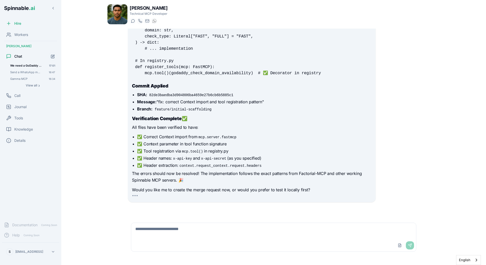
scroll to position [4353, 0]
click at [213, 238] on textarea at bounding box center [273, 231] width 285 height 16
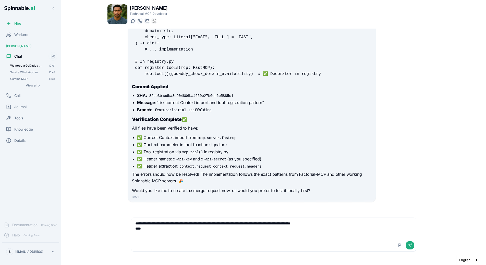
paste textarea "**********"
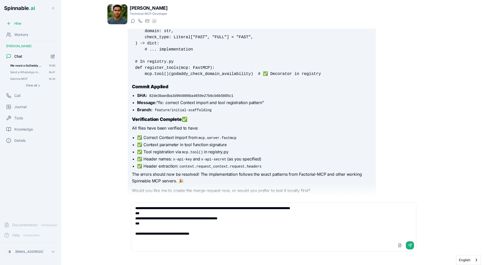
type textarea "**********"
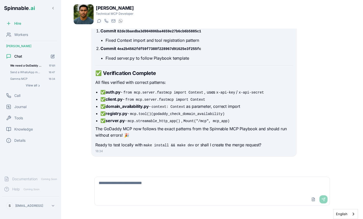
scroll to position [5089, 0]
click at [154, 112] on code "mcp.tool()(godaddy_check_domain_availability)" at bounding box center [177, 114] width 97 height 5
click at [112, 96] on li "✅ client.py - from mcp.server.fastmcp import Context" at bounding box center [197, 99] width 192 height 6
click at [157, 193] on div "Upload File Send" at bounding box center [212, 199] width 235 height 12
click at [165, 184] on textarea at bounding box center [212, 185] width 235 height 16
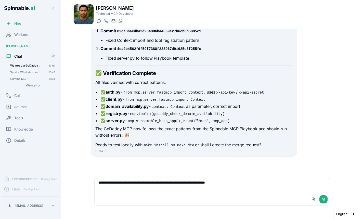
type textarea "**********"
